Goal: Contribute content

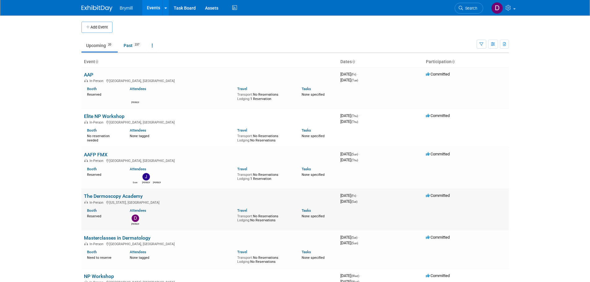
click at [127, 198] on link "The Dermoscopy Academy" at bounding box center [113, 196] width 59 height 6
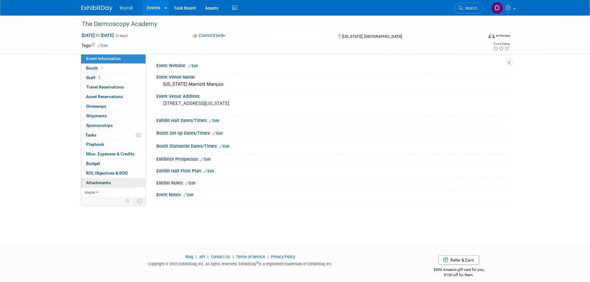
click at [135, 182] on link "0 Attachments 0" at bounding box center [113, 182] width 64 height 9
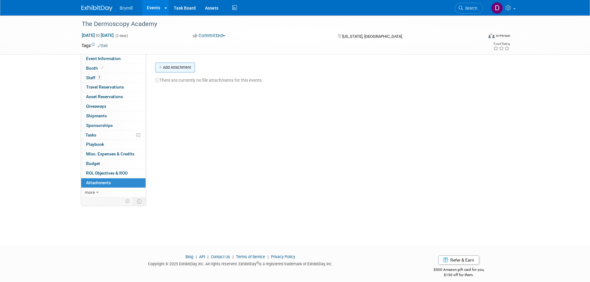
click at [192, 63] on button "Add Attachment" at bounding box center [175, 68] width 40 height 10
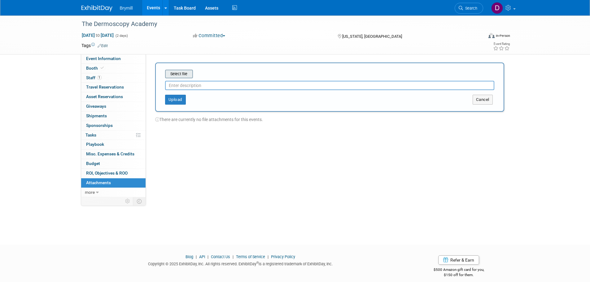
click at [166, 74] on input "file" at bounding box center [156, 73] width 74 height 7
type input "Dermoscopy Academy 2025"
click at [172, 99] on button "Upload" at bounding box center [175, 97] width 21 height 10
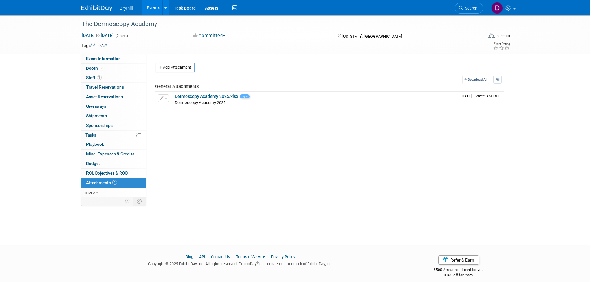
click at [105, 7] on img at bounding box center [96, 8] width 31 height 6
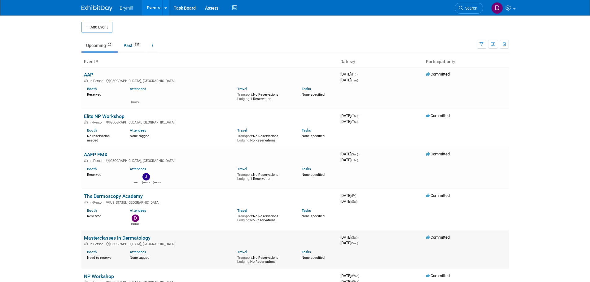
click at [103, 239] on link "Masterclasses in Dermatology" at bounding box center [117, 238] width 67 height 6
